Goal: Navigation & Orientation: Find specific page/section

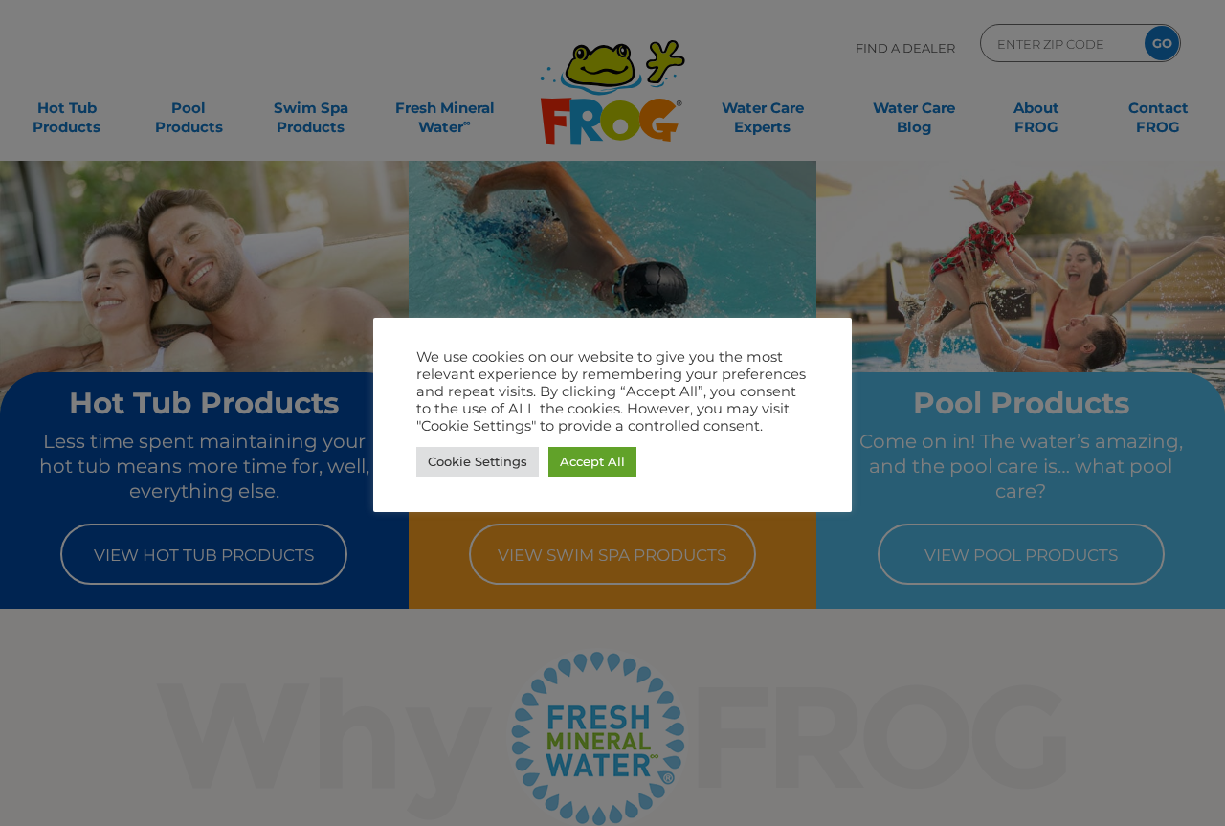
click at [767, 34] on div at bounding box center [612, 413] width 1225 height 826
click at [590, 461] on link "Accept All" at bounding box center [593, 462] width 88 height 30
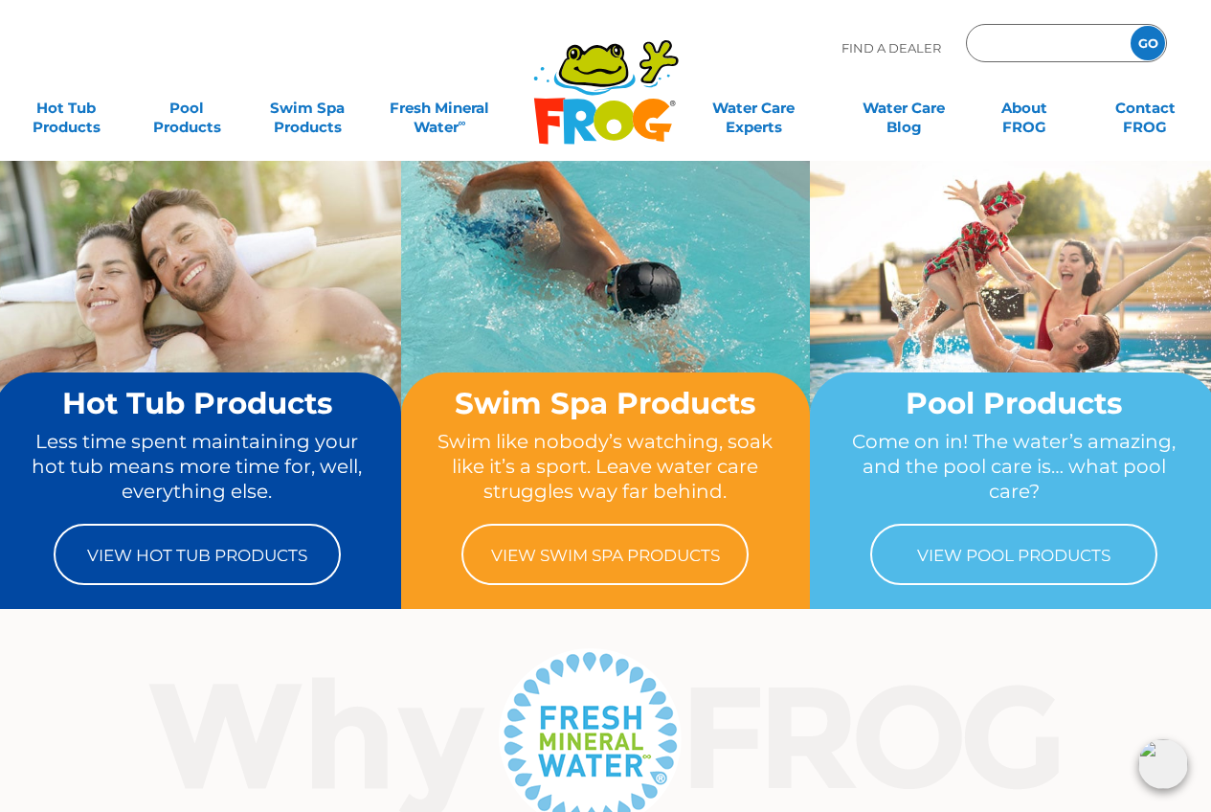
click at [1014, 38] on input "Zip Code Form" at bounding box center [1045, 44] width 129 height 28
type input "85718"
click at [1131, 26] on input "GO" at bounding box center [1148, 43] width 34 height 34
click at [1144, 38] on input "GO" at bounding box center [1148, 43] width 34 height 34
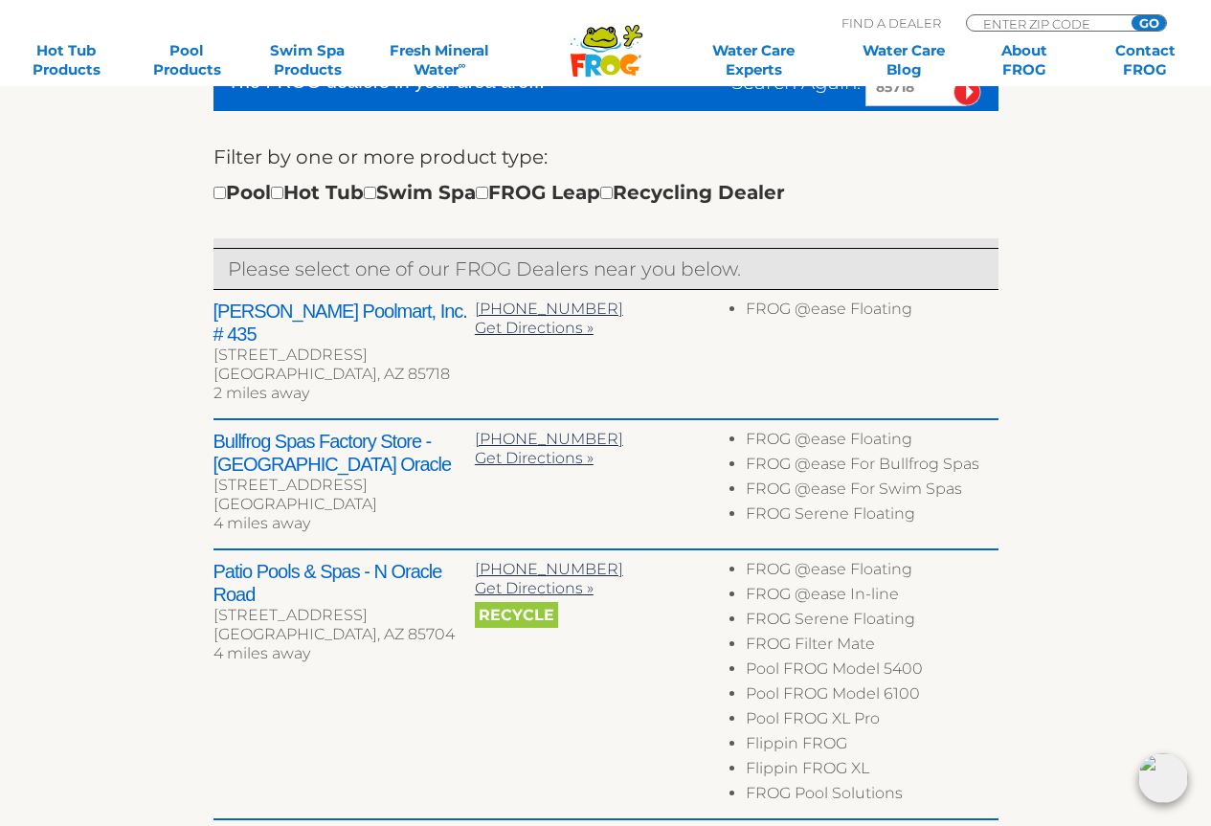
scroll to position [574, 0]
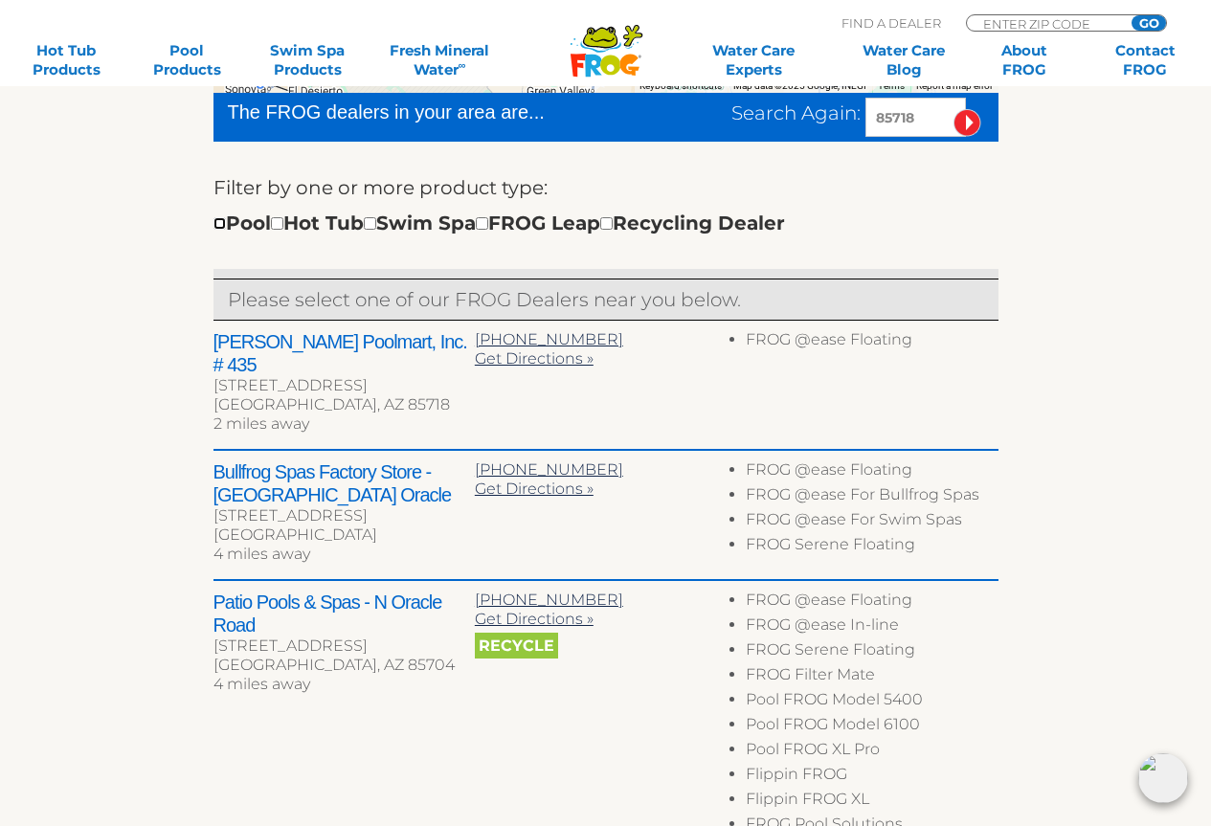
click at [225, 226] on input "checkbox" at bounding box center [219, 223] width 12 height 12
checkbox input "true"
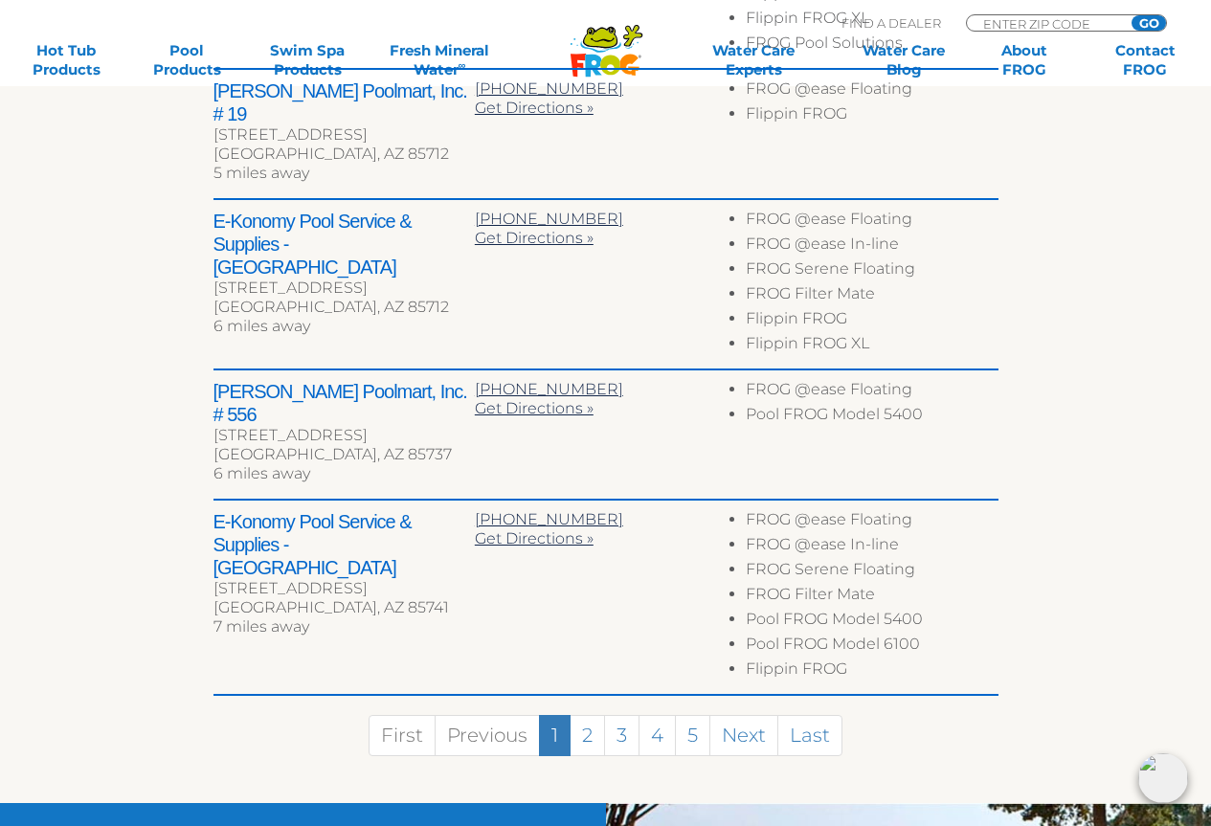
scroll to position [1242, 0]
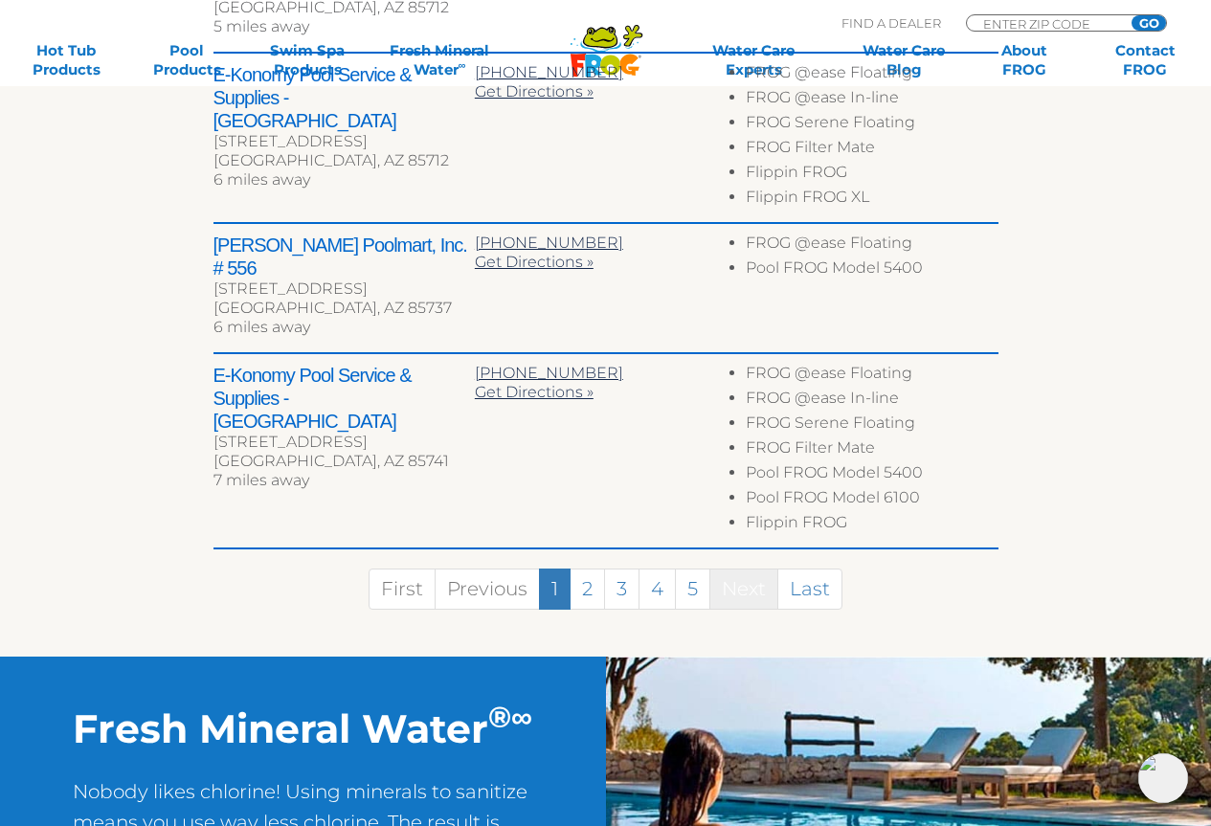
click at [740, 569] on link "Next" at bounding box center [743, 589] width 69 height 41
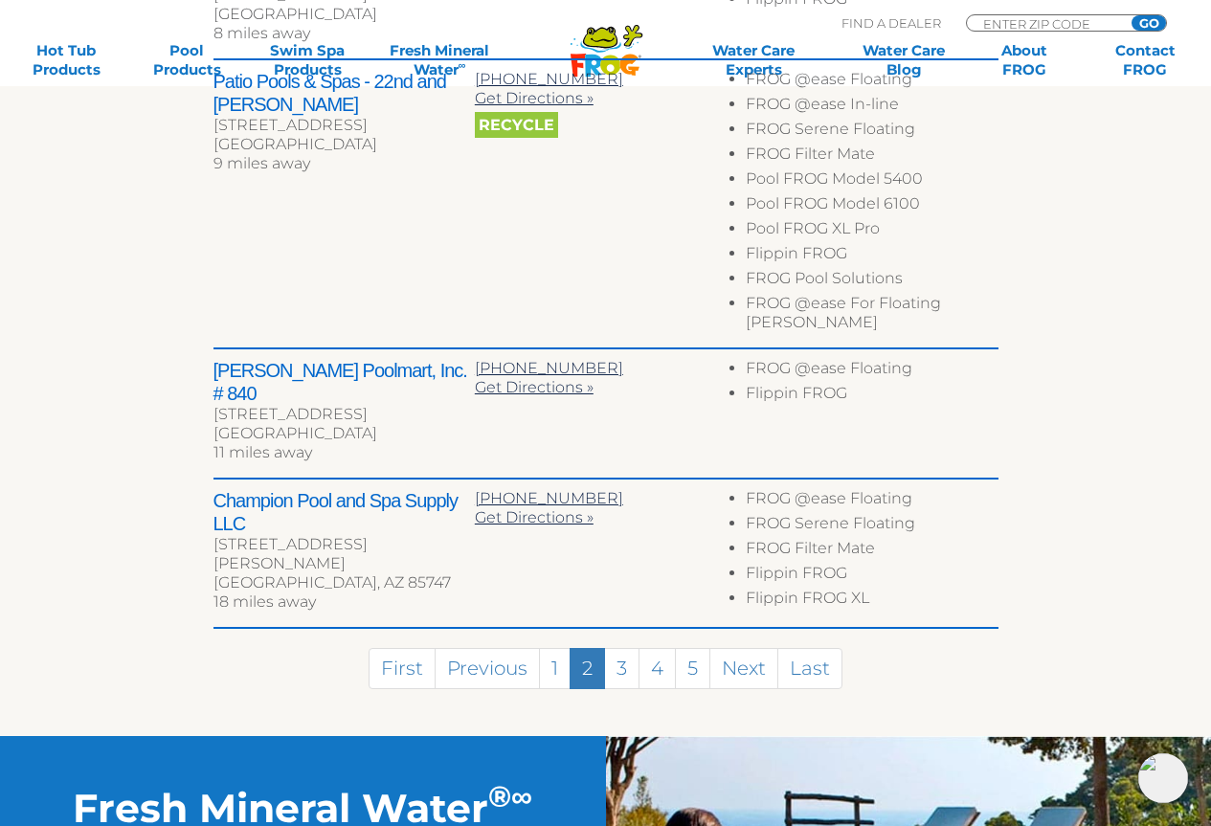
scroll to position [1129, 0]
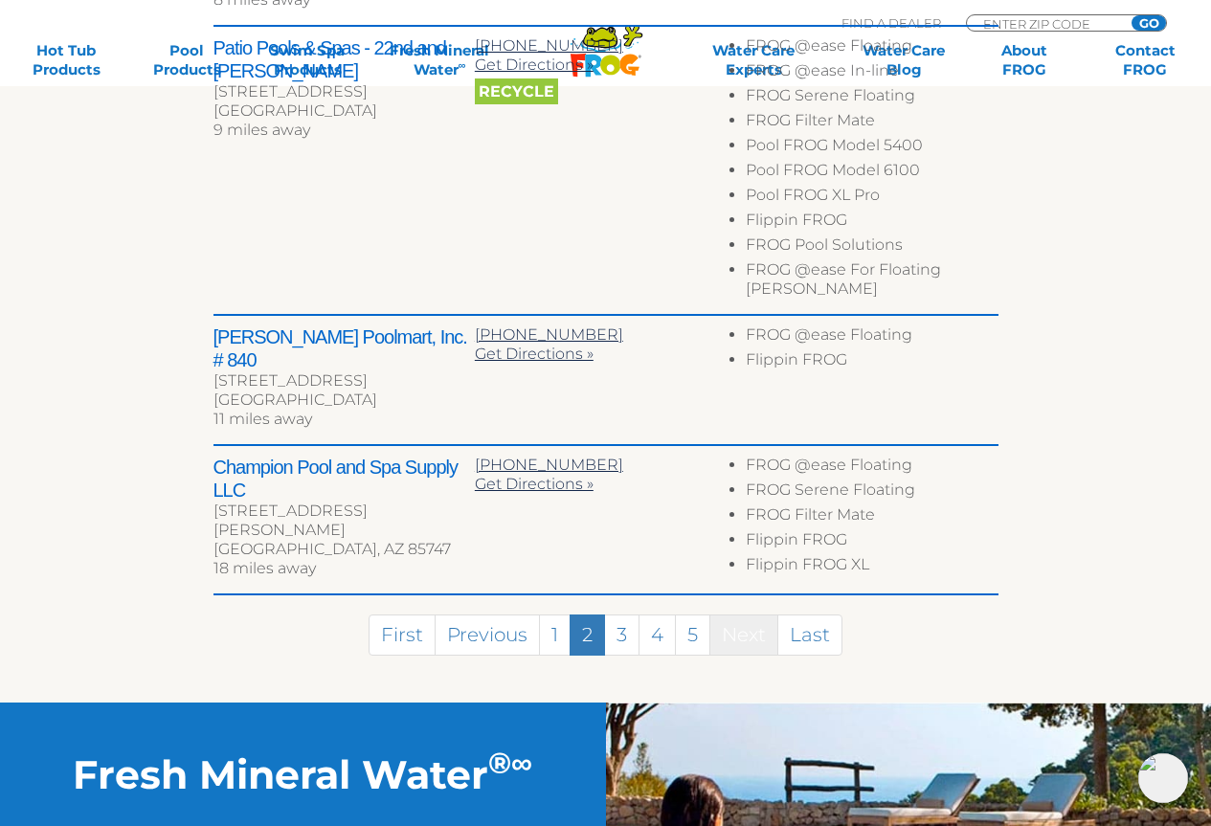
click at [745, 615] on link "Next" at bounding box center [743, 635] width 69 height 41
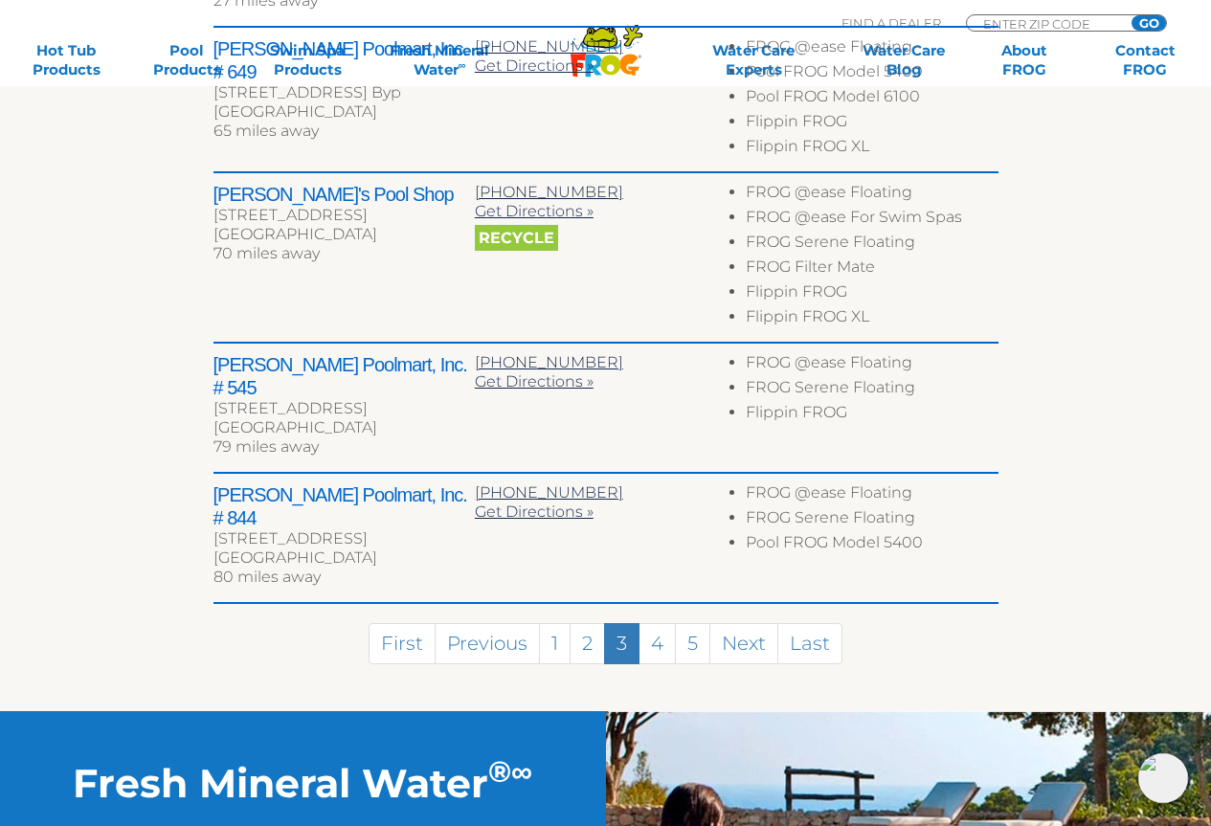
scroll to position [1048, 0]
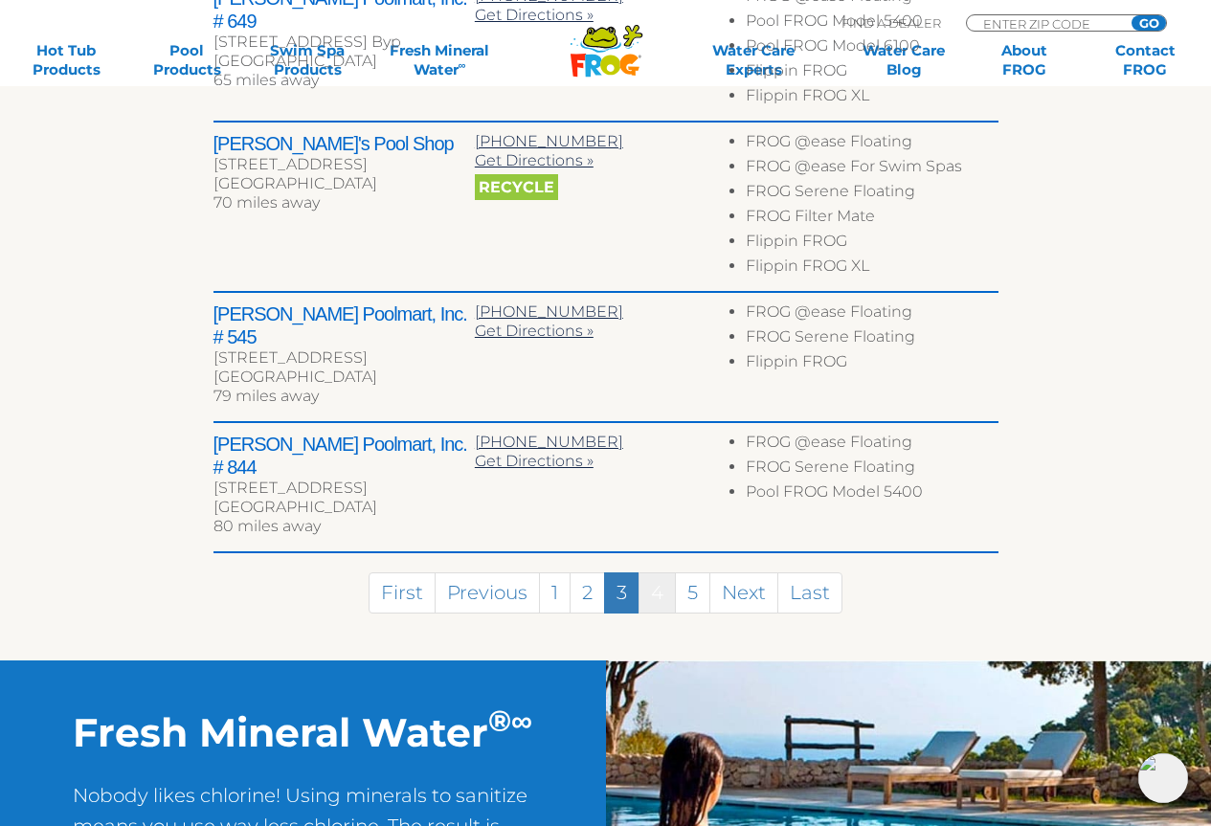
click at [659, 573] on link "4" at bounding box center [657, 593] width 37 height 41
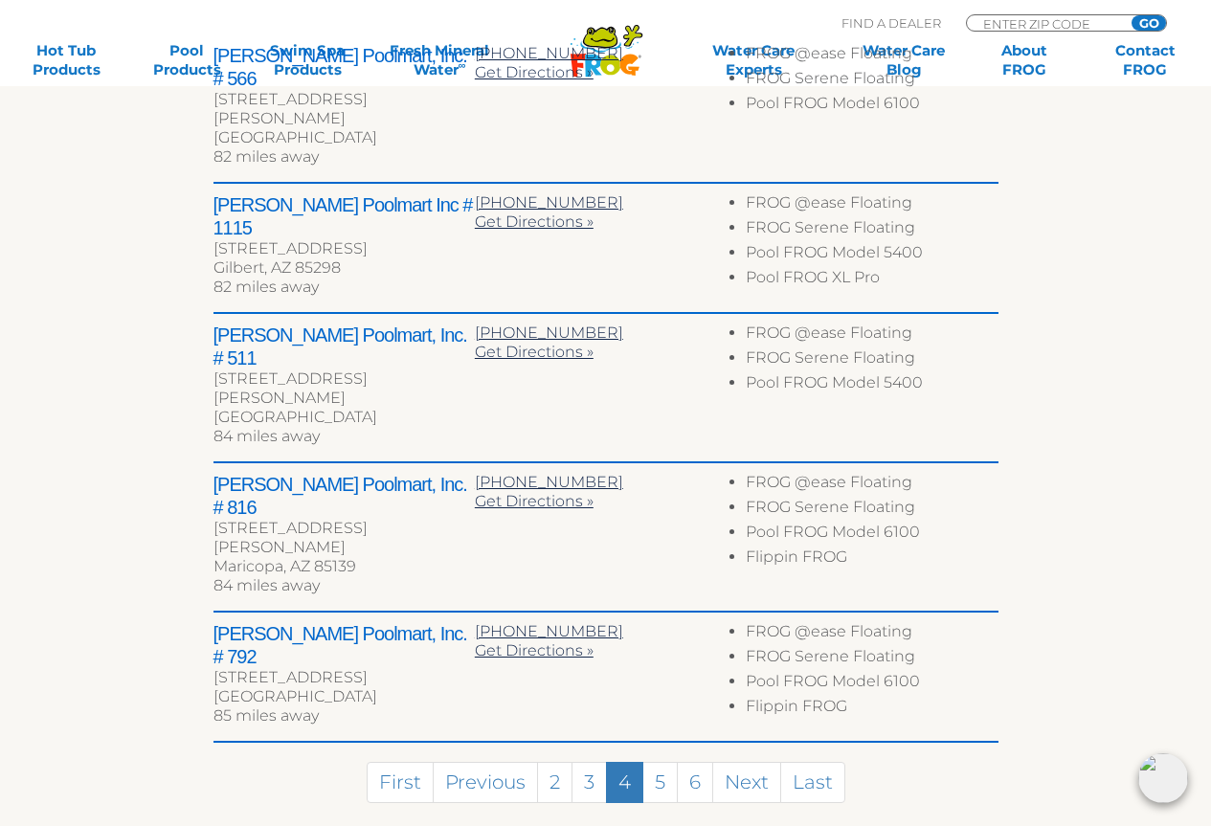
scroll to position [878, 0]
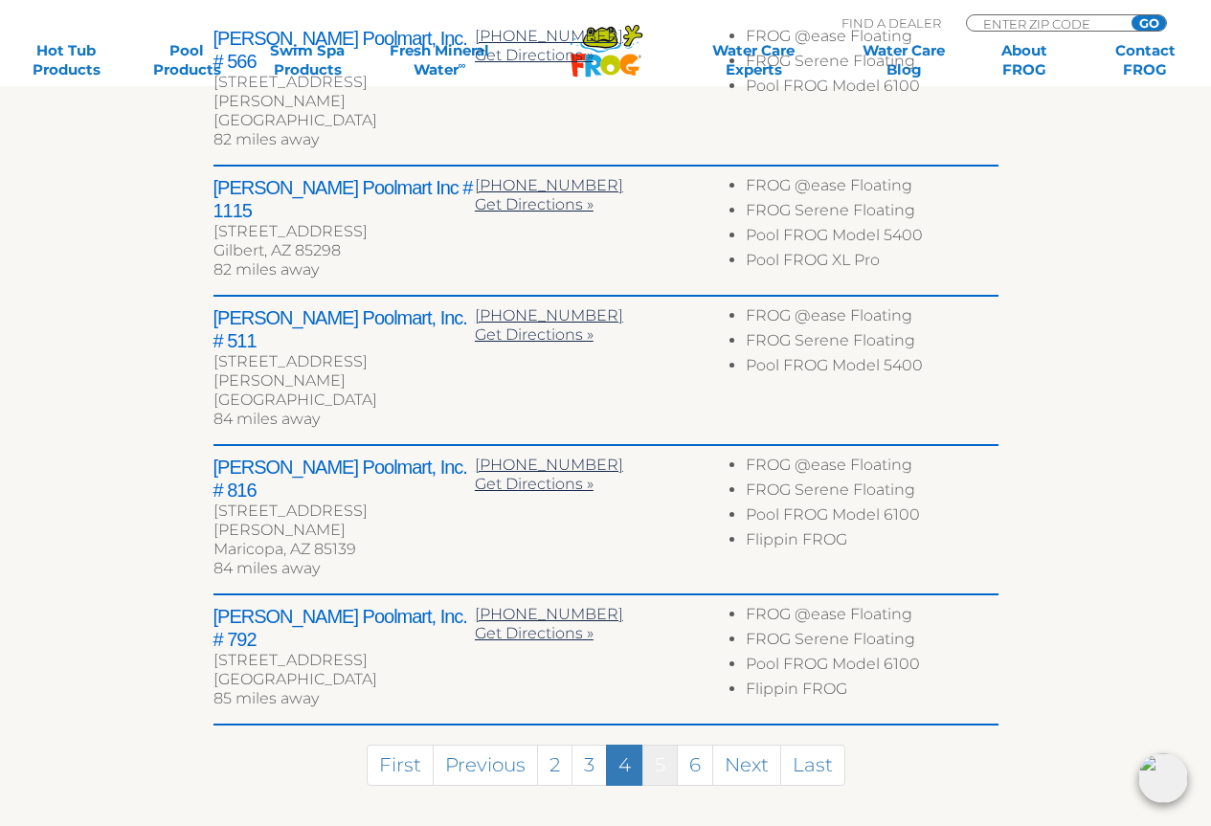
click at [657, 745] on link "5" at bounding box center [659, 765] width 35 height 41
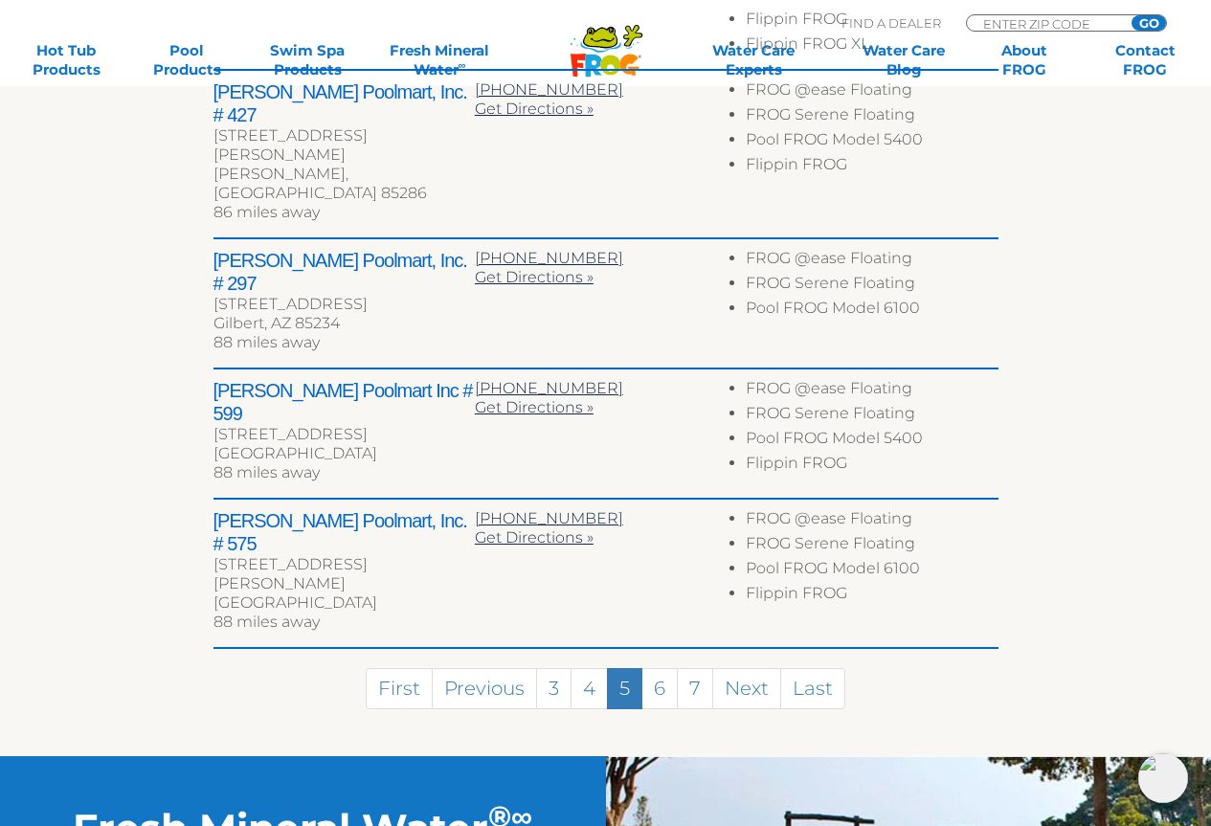
scroll to position [974, 0]
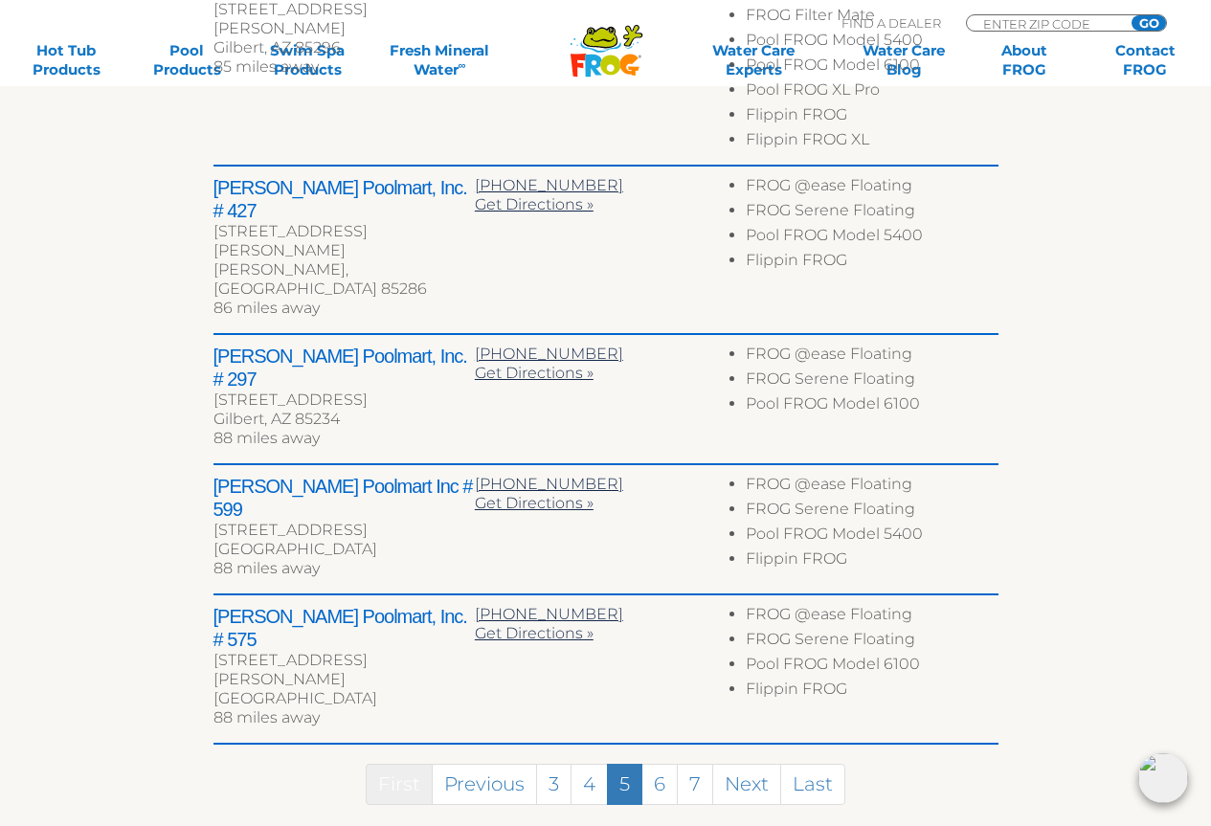
click at [401, 764] on link "First" at bounding box center [399, 784] width 67 height 41
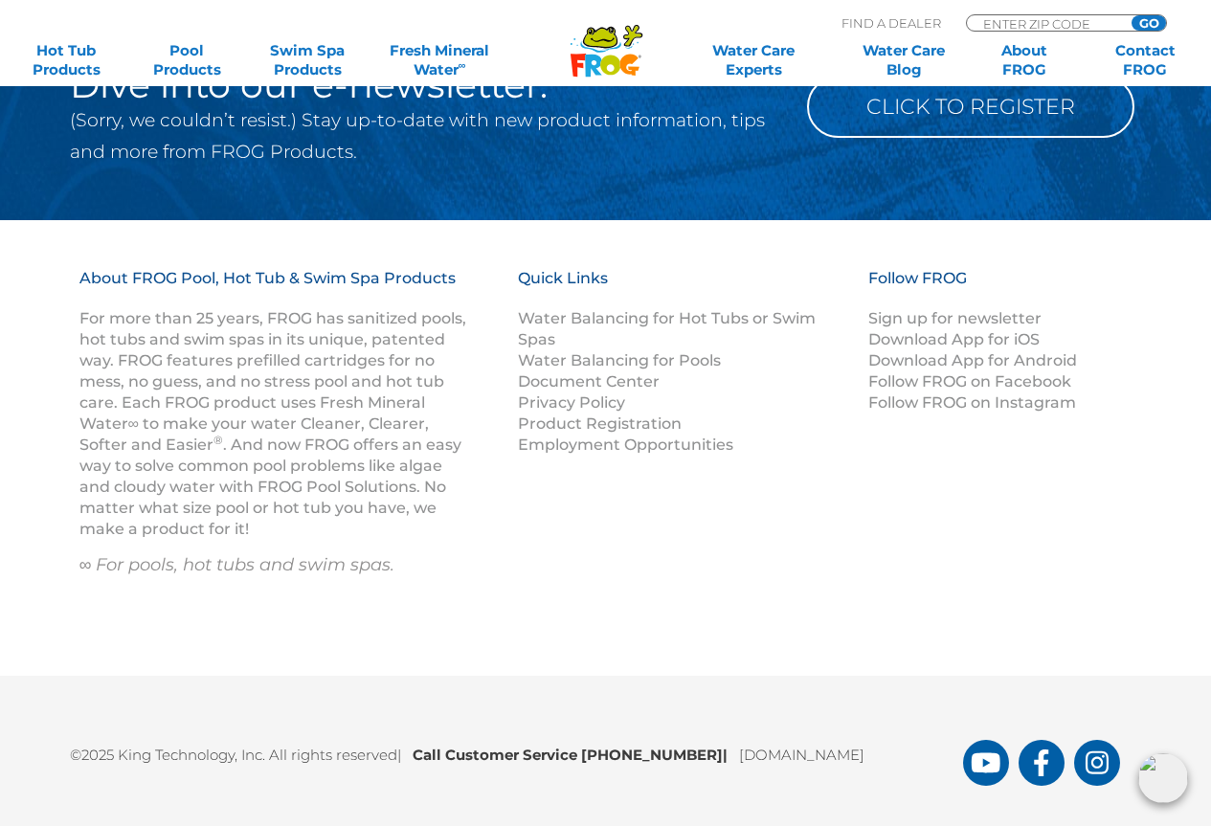
scroll to position [2300, 0]
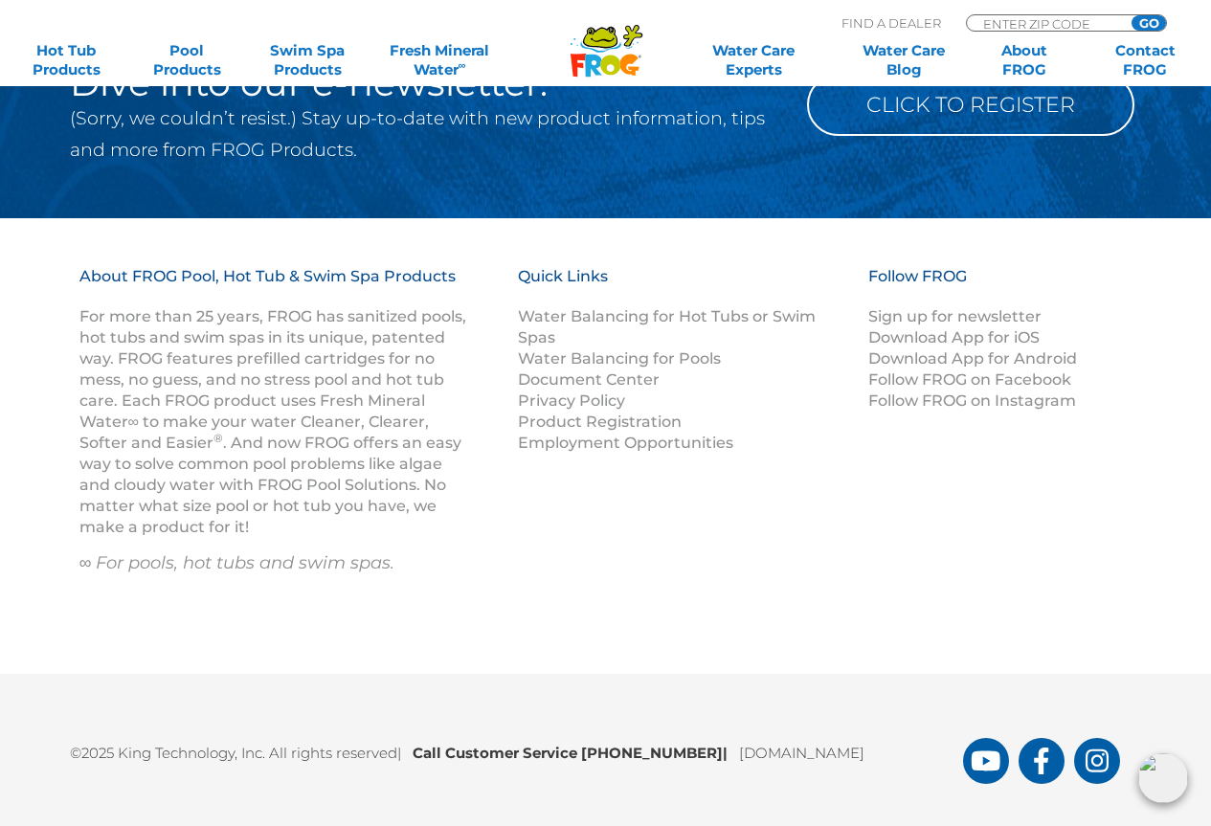
drag, startPoint x: 703, startPoint y: 706, endPoint x: 452, endPoint y: 704, distance: 250.8
click at [452, 744] on b "Call Customer Service 1-800-222-0169 |" at bounding box center [576, 753] width 326 height 18
copy b "Customer Service 1-800-222-0169"
click at [1040, 25] on input "Zip Code Form" at bounding box center [1045, 23] width 129 height 16
type input "85718"
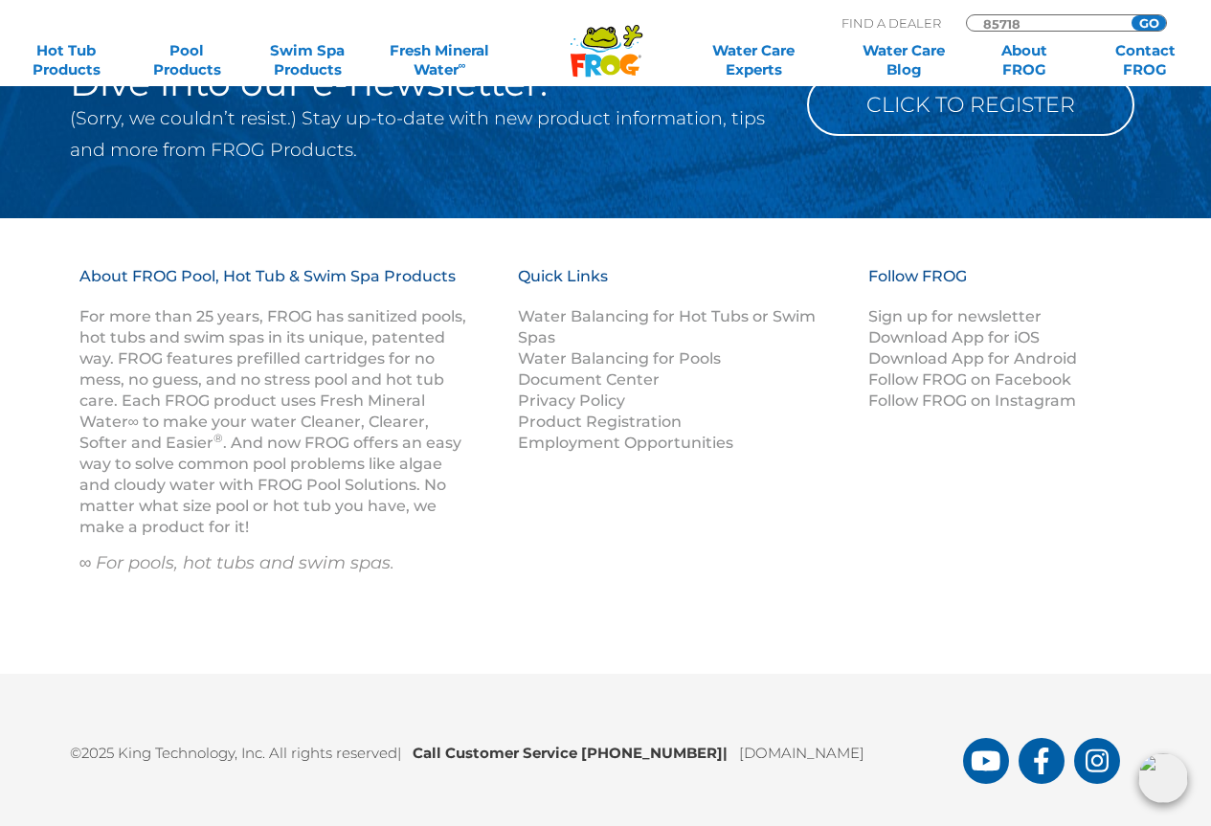
click at [1132, 15] on input "GO" at bounding box center [1149, 22] width 34 height 15
click at [1150, 14] on div "85718 GO" at bounding box center [1066, 22] width 201 height 17
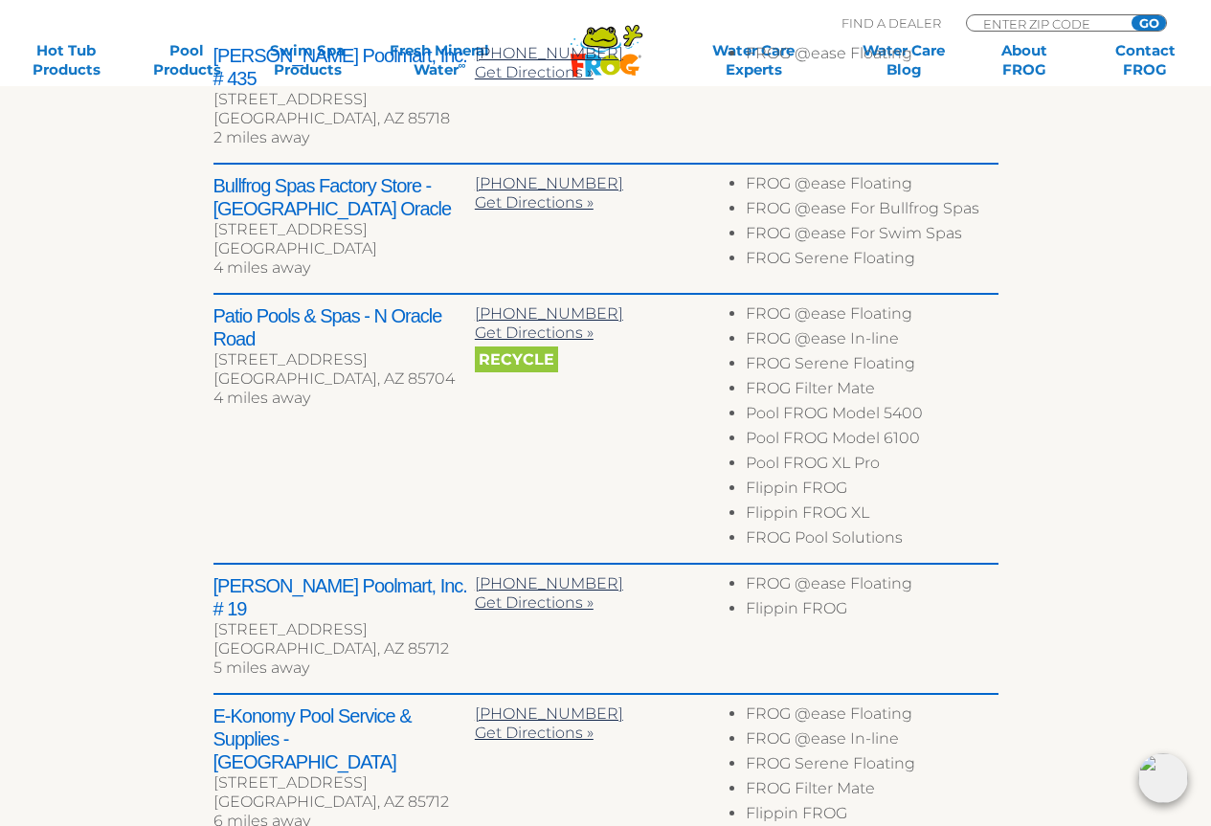
scroll to position [862, 0]
click at [170, 326] on div "← Move left → Move right ↑ Move up ↓ Move down + Zoom in - Zoom out Home Jump l…" at bounding box center [606, 281] width 1178 height 1382
